Goal: Task Accomplishment & Management: Manage account settings

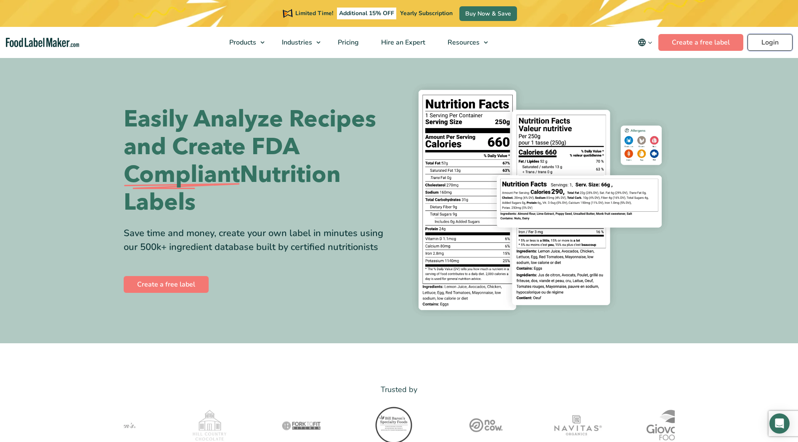
click at [777, 40] on link "Login" at bounding box center [769, 42] width 45 height 17
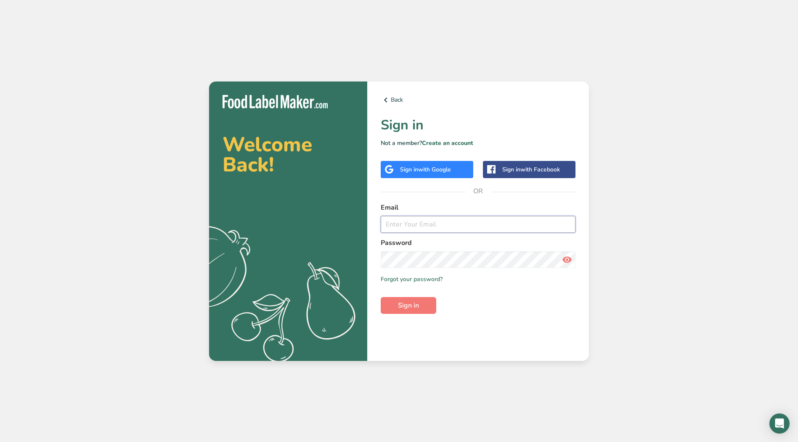
click at [453, 223] on input "email" at bounding box center [478, 224] width 195 height 17
type input "Msturz@silverspringfoods.com"
